Goal: Obtain resource: Obtain resource

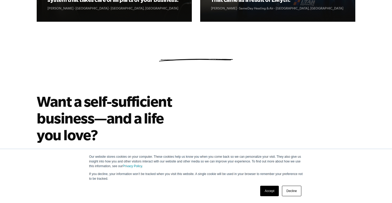
scroll to position [836, 0]
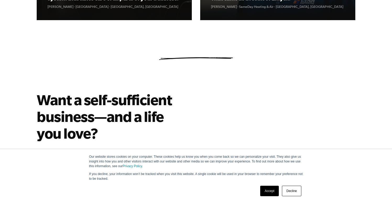
click at [269, 194] on link "Accept" at bounding box center [269, 191] width 19 height 10
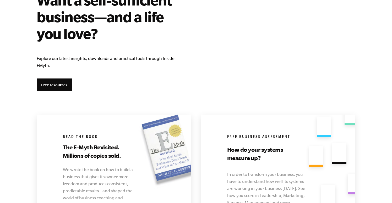
scroll to position [928, 0]
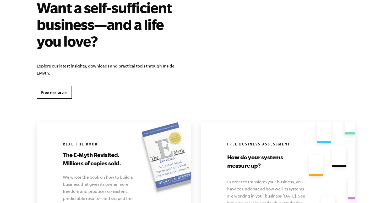
click at [47, 95] on link "Free resources" at bounding box center [54, 92] width 35 height 13
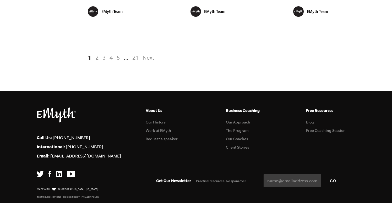
scroll to position [1124, 0]
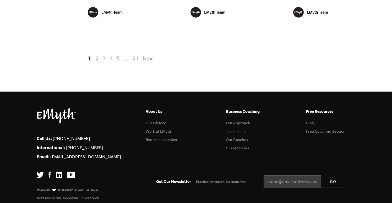
click at [236, 129] on link "The Program" at bounding box center [237, 131] width 23 height 4
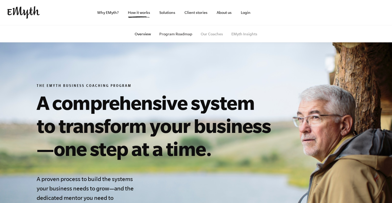
click at [180, 35] on link "Program Roadmap" at bounding box center [175, 34] width 33 height 4
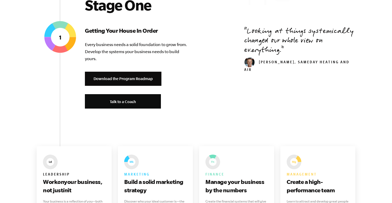
scroll to position [217, 0]
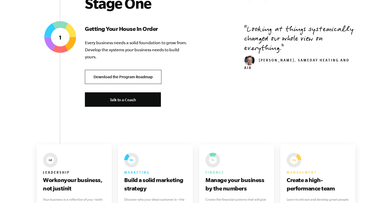
click at [141, 79] on link "Download the Program Roadmap" at bounding box center [123, 77] width 77 height 14
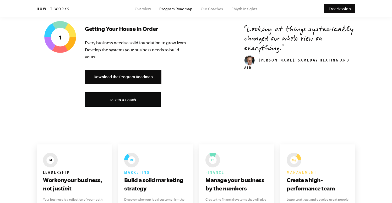
scroll to position [0, 0]
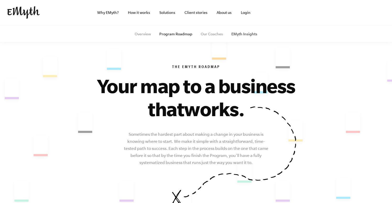
click at [248, 34] on link "EMyth Insights" at bounding box center [244, 34] width 26 height 4
